Goal: Information Seeking & Learning: Learn about a topic

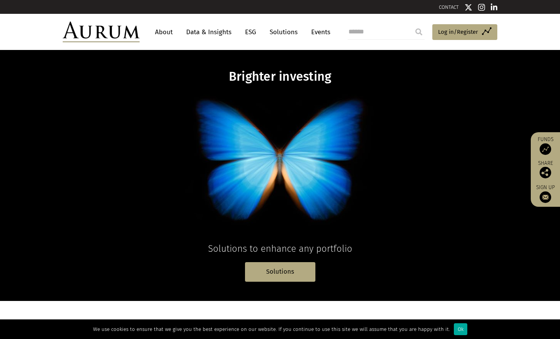
click at [164, 31] on link "About" at bounding box center [163, 32] width 25 height 14
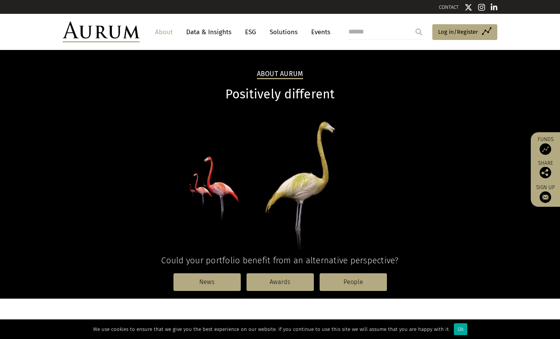
click at [247, 35] on link "ESG" at bounding box center [250, 32] width 19 height 14
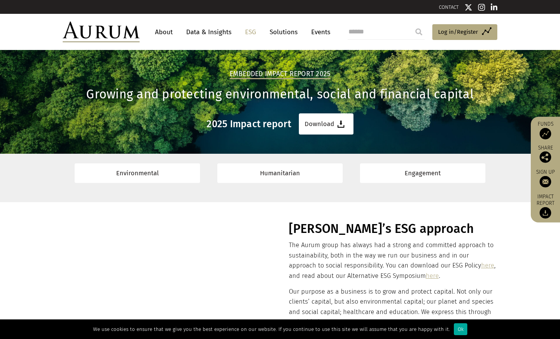
click at [324, 34] on link "Events" at bounding box center [318, 32] width 23 height 14
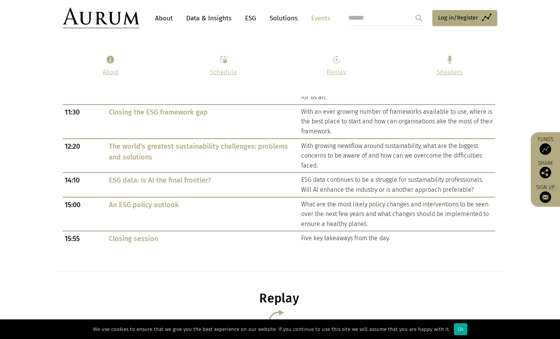
scroll to position [485, 0]
